Goal: Task Accomplishment & Management: Use online tool/utility

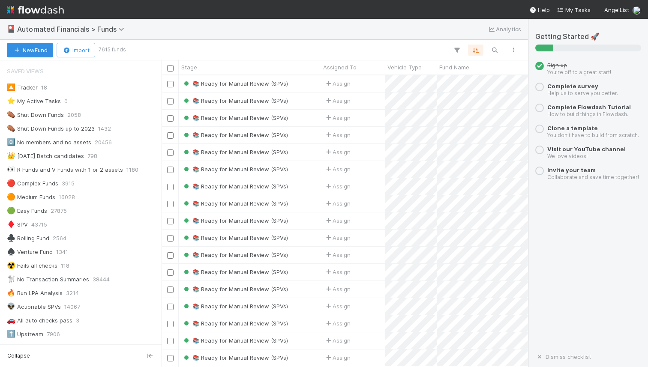
scroll to position [285, 360]
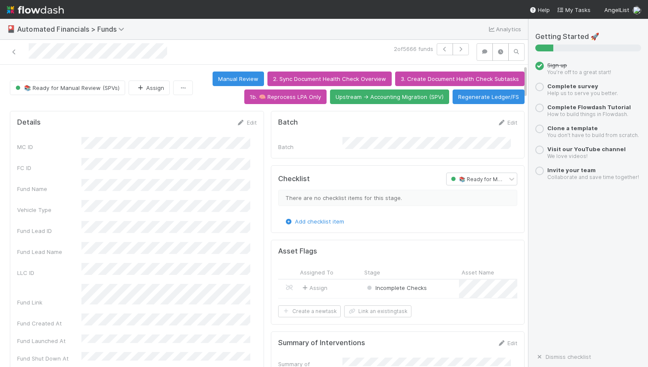
scroll to position [6, 0]
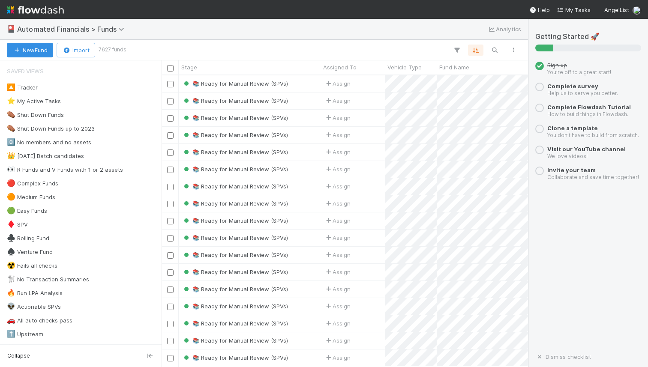
scroll to position [285, 360]
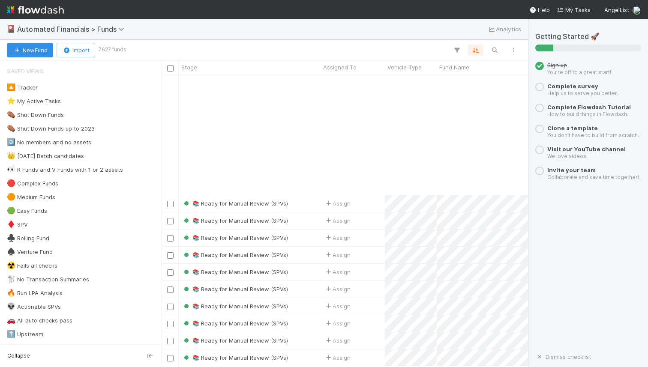
scroll to position [154, 0]
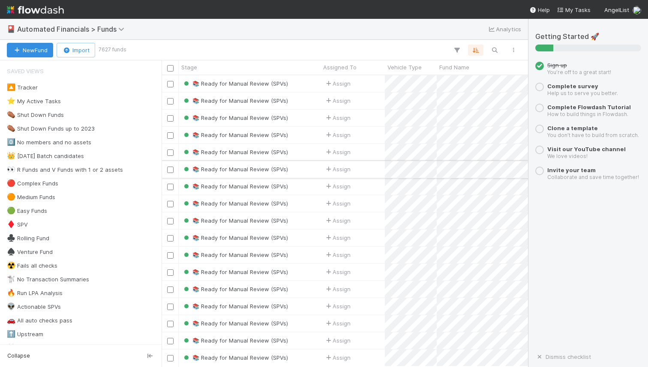
click at [366, 171] on div "Assign" at bounding box center [353, 169] width 64 height 17
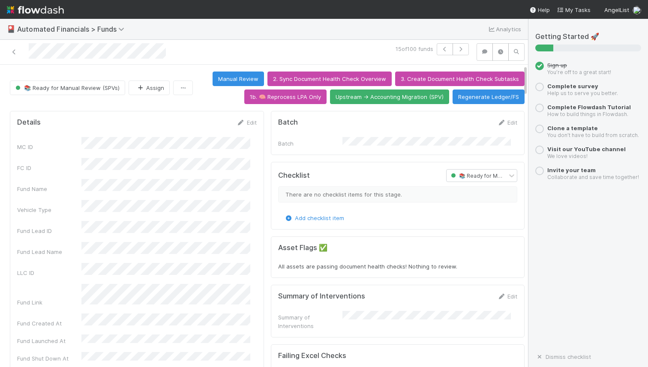
scroll to position [6, 0]
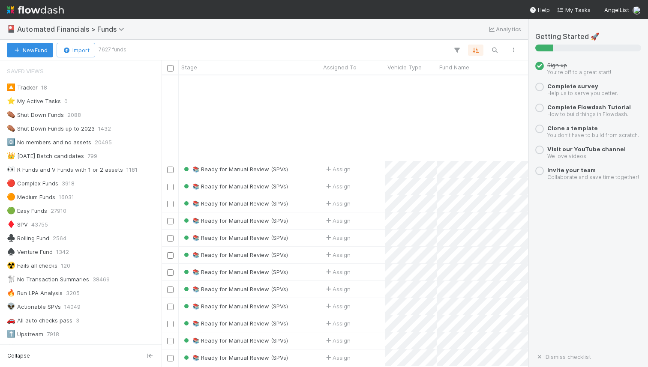
scroll to position [121, 0]
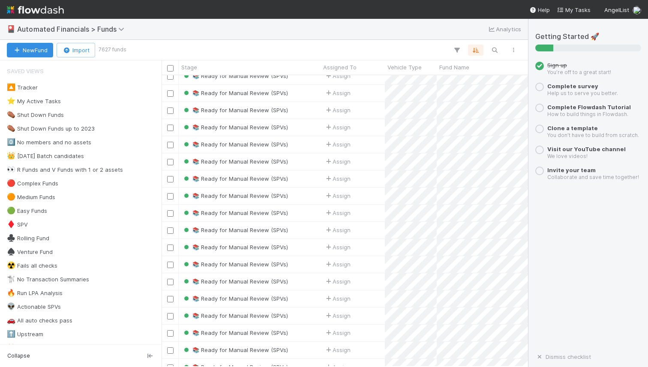
scroll to position [181, 0]
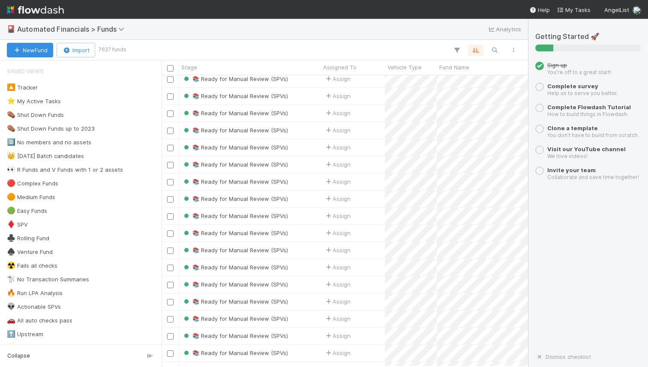
scroll to position [256, 0]
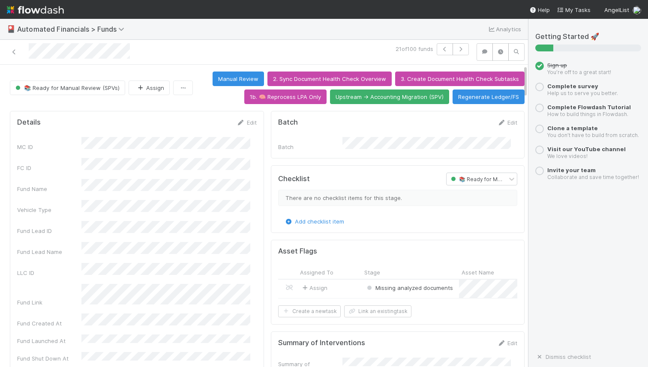
drag, startPoint x: 520, startPoint y: 89, endPoint x: 520, endPoint y: 100, distance: 10.7
click at [528, 100] on div at bounding box center [528, 216] width 0 height 303
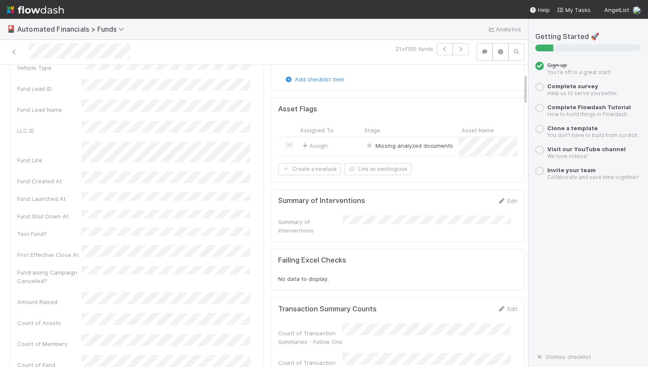
scroll to position [61, 0]
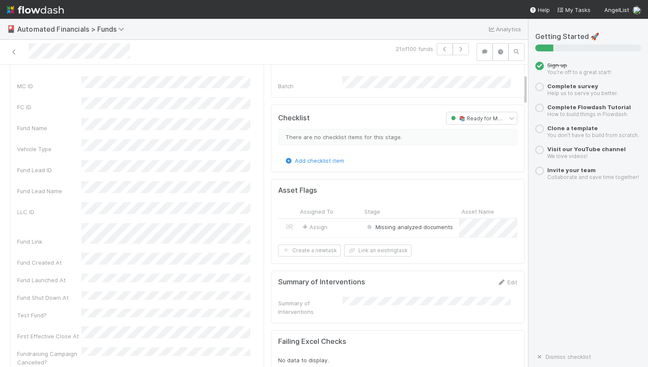
drag, startPoint x: 519, startPoint y: 91, endPoint x: 518, endPoint y: 97, distance: 6.6
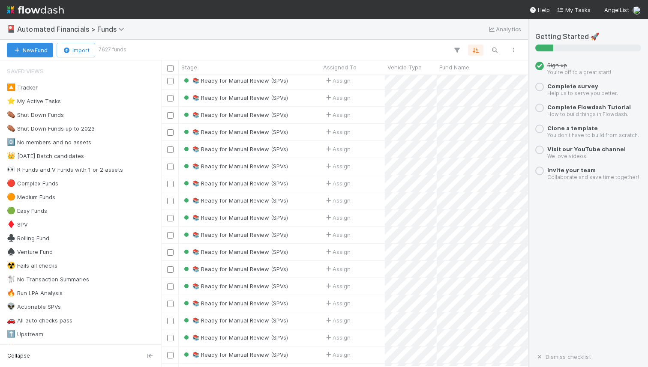
scroll to position [289, 0]
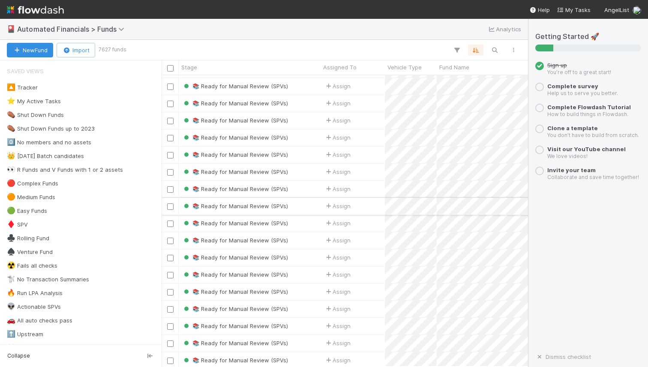
click at [377, 208] on div "Assign" at bounding box center [353, 206] width 64 height 17
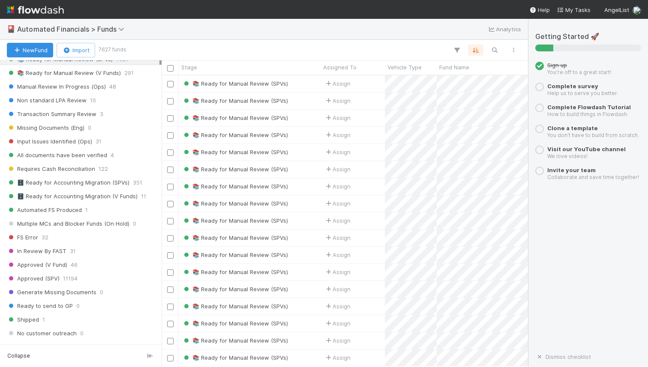
scroll to position [880, 0]
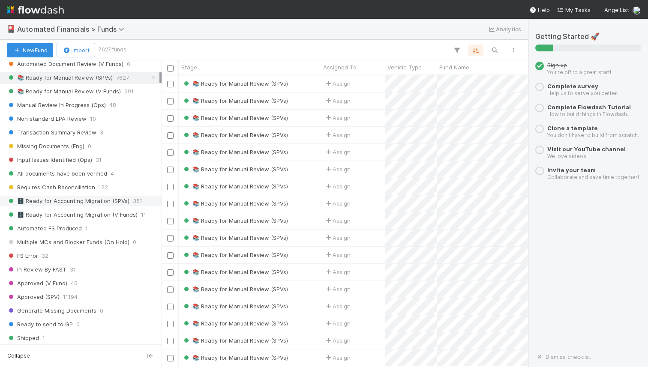
click at [83, 200] on span "🗄️ Ready for Accounting Migration (SPVs)" at bounding box center [68, 201] width 123 height 11
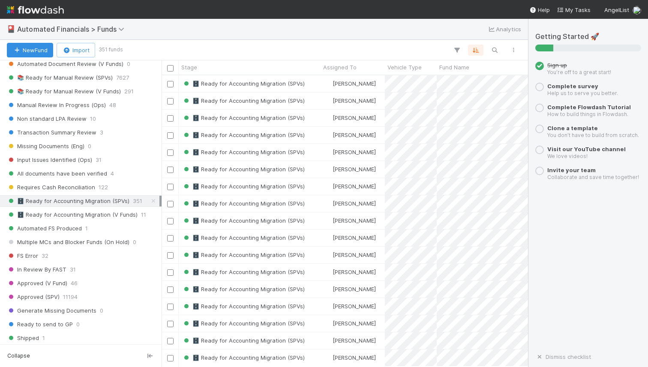
scroll to position [285, 360]
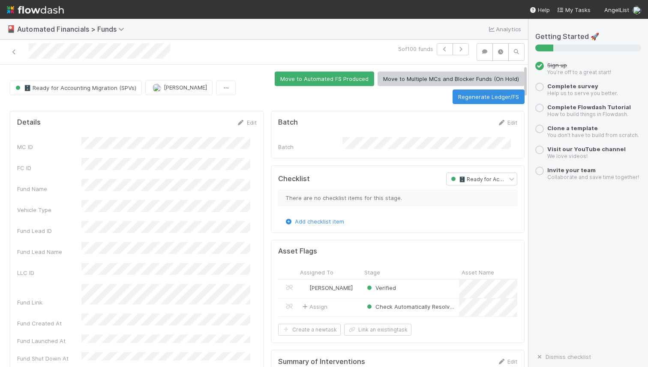
drag, startPoint x: 518, startPoint y: 90, endPoint x: 518, endPoint y: 99, distance: 8.6
click at [518, 99] on div "🗄️ Ready for Accounting Migration (SPVs) [PERSON_NAME] Move to Automated FS Pro…" at bounding box center [267, 88] width 528 height 33
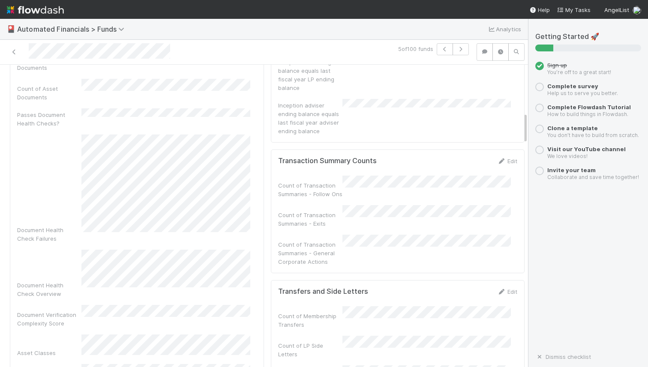
scroll to position [453, 0]
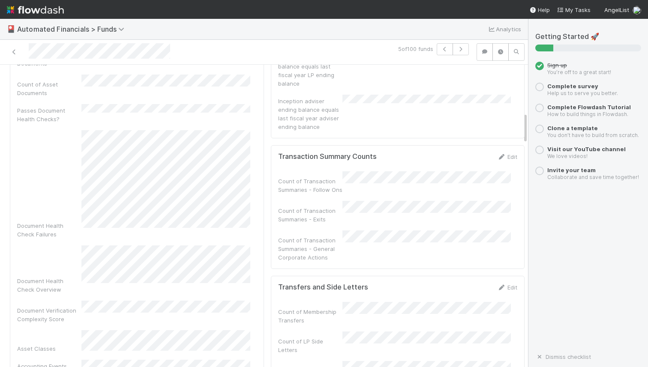
drag, startPoint x: 519, startPoint y: 87, endPoint x: 518, endPoint y: 135, distance: 48.0
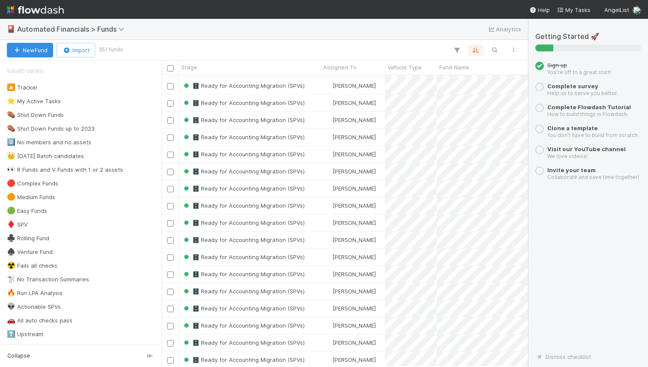
scroll to position [235, 0]
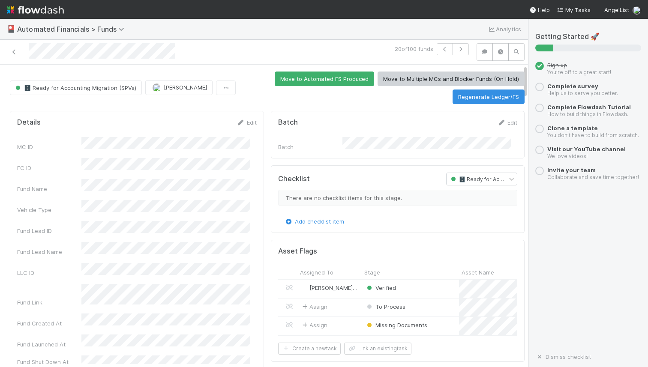
drag, startPoint x: 518, startPoint y: 87, endPoint x: 518, endPoint y: 101, distance: 14.2
click at [518, 101] on div "🗄️ Ready for Accounting Migration (SPVs) [PERSON_NAME] Move to Automated FS Pro…" at bounding box center [267, 88] width 528 height 33
drag, startPoint x: 519, startPoint y: 92, endPoint x: 506, endPoint y: 67, distance: 27.8
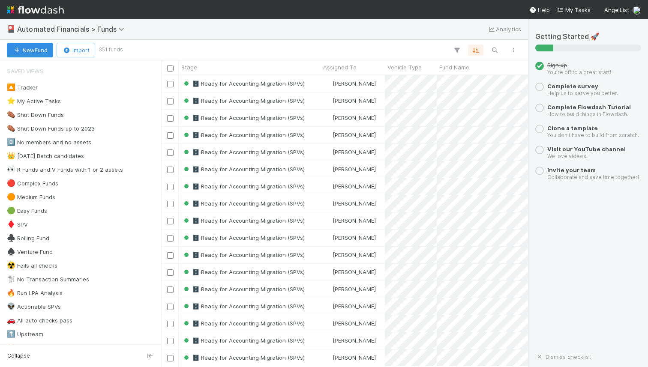
scroll to position [285, 360]
